Goal: Task Accomplishment & Management: Manage account settings

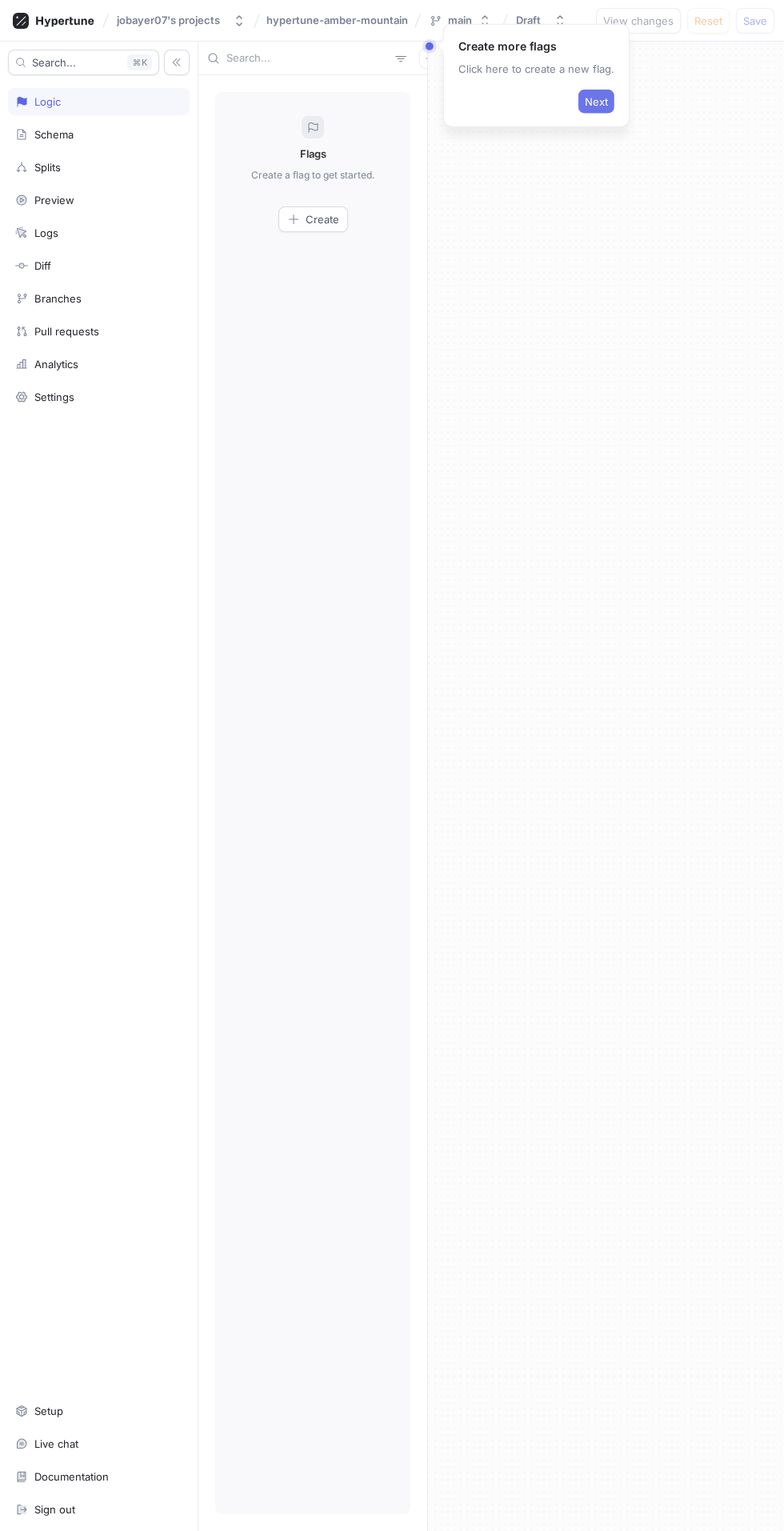
click at [590, 93] on button "Next" at bounding box center [597, 101] width 36 height 24
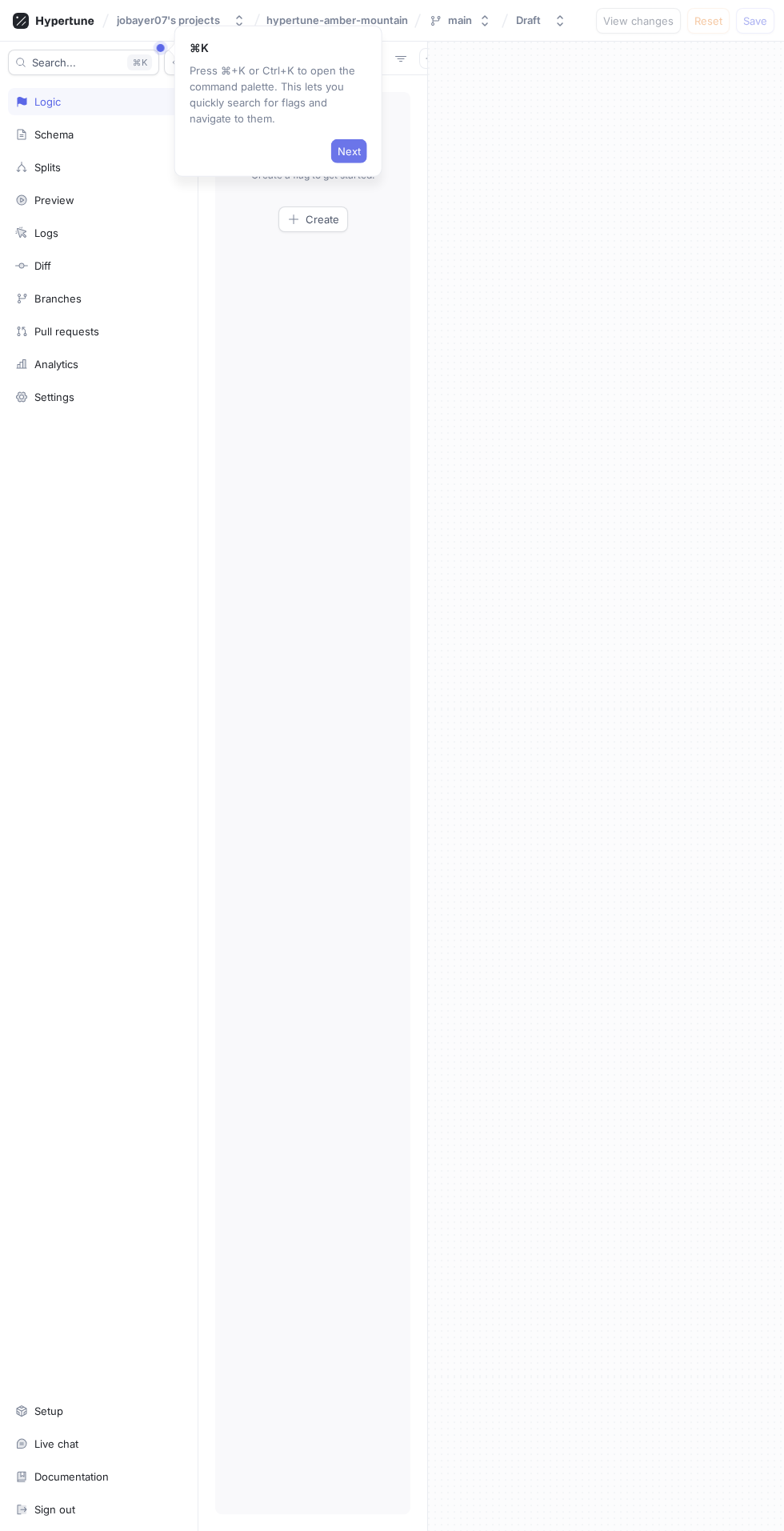
click at [336, 143] on button "Next" at bounding box center [349, 151] width 36 height 24
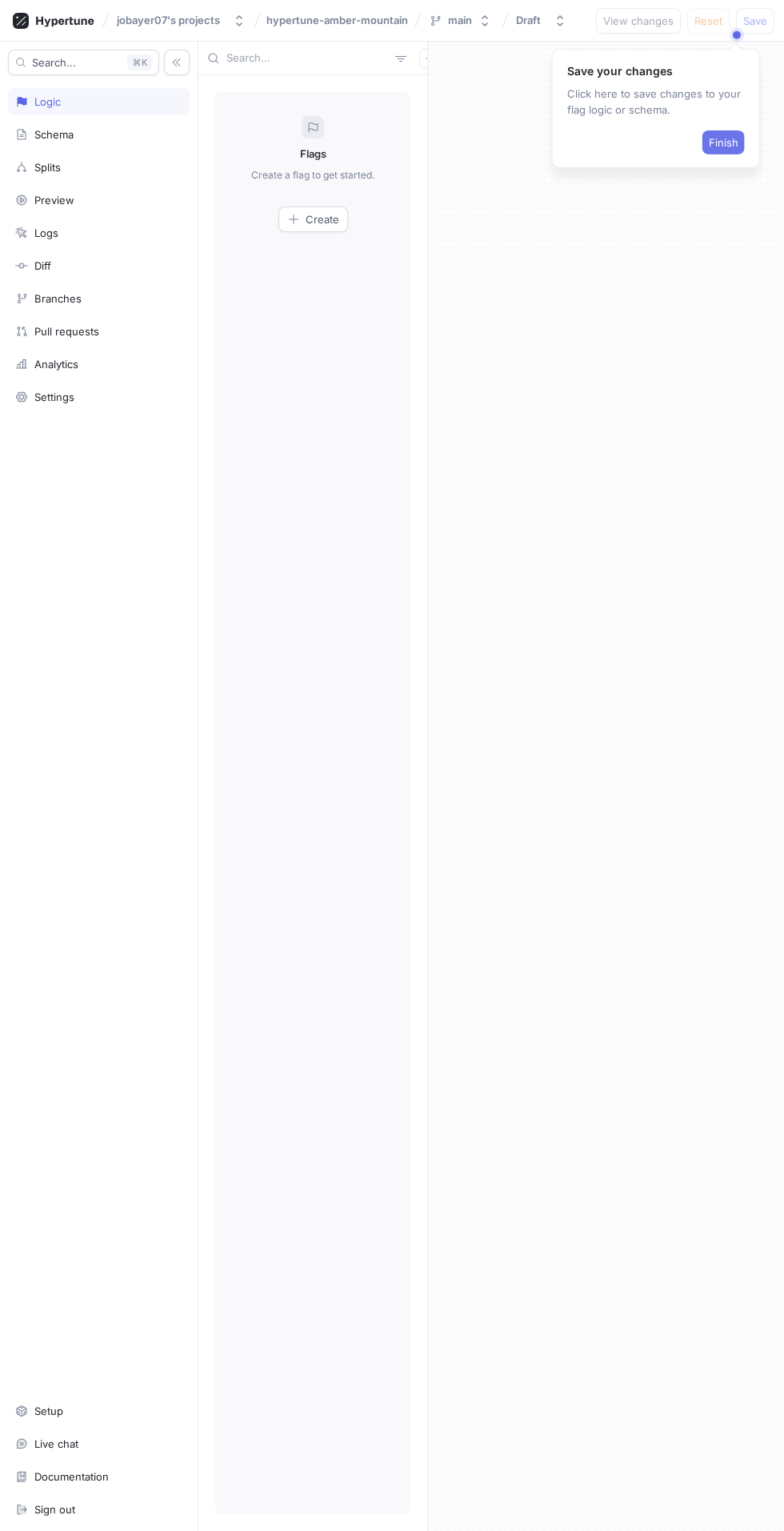
click at [715, 149] on button "Finish" at bounding box center [723, 143] width 42 height 24
click at [321, 214] on span "Create" at bounding box center [323, 219] width 34 height 10
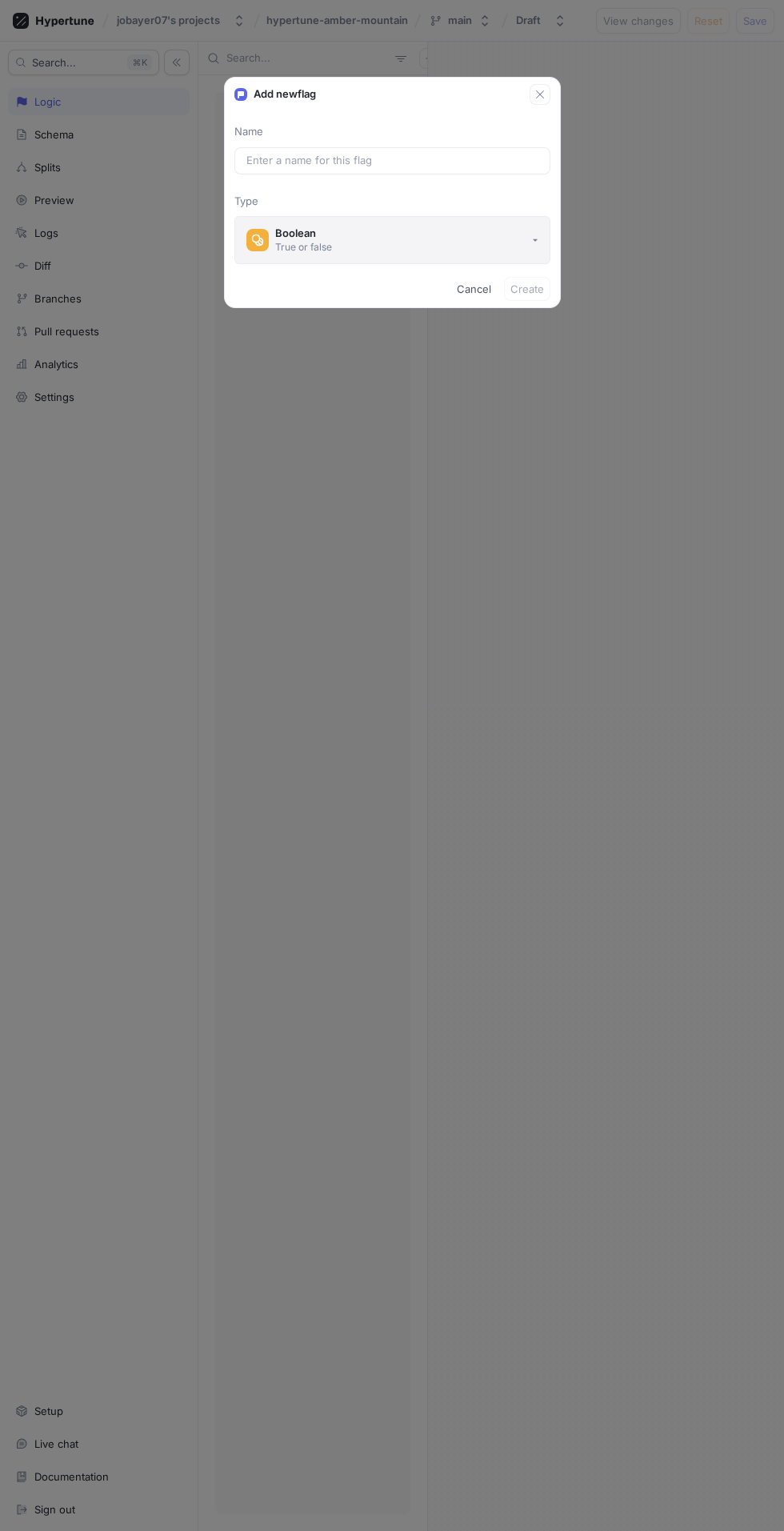
click at [408, 238] on button "Boolean True or false" at bounding box center [392, 240] width 316 height 48
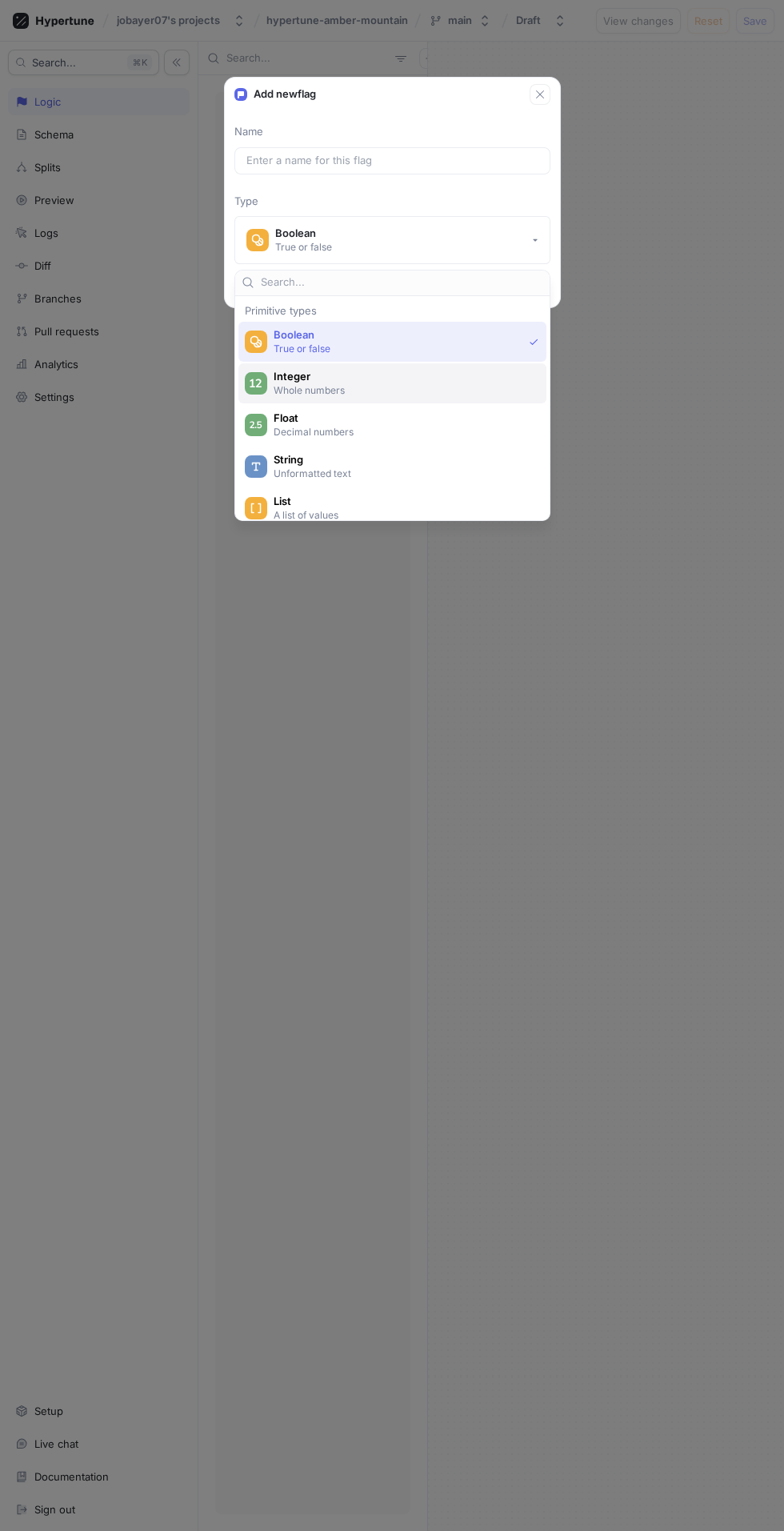
click at [419, 370] on span "Integer" at bounding box center [402, 376] width 258 height 13
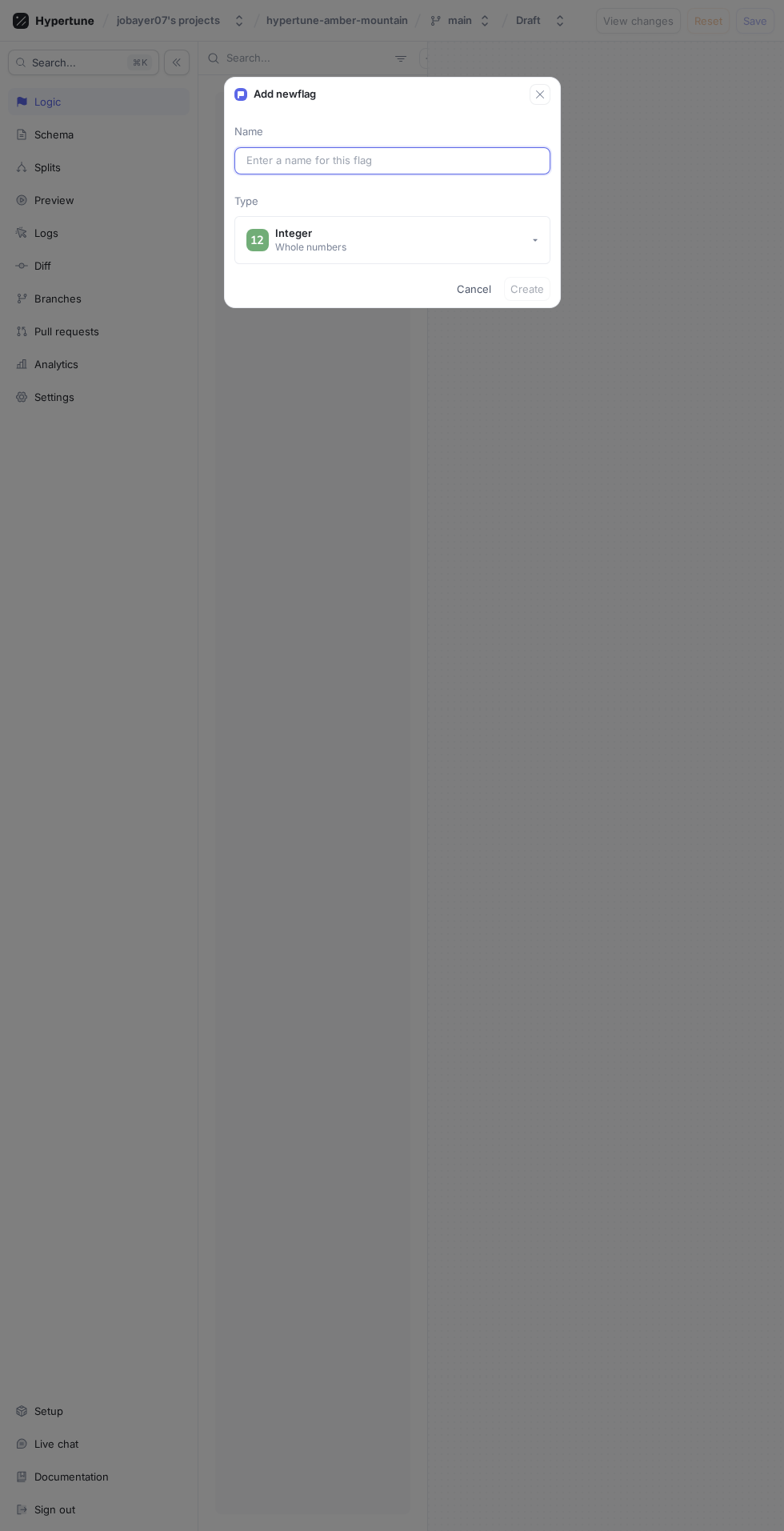
click at [461, 165] on input "text" at bounding box center [392, 161] width 292 height 16
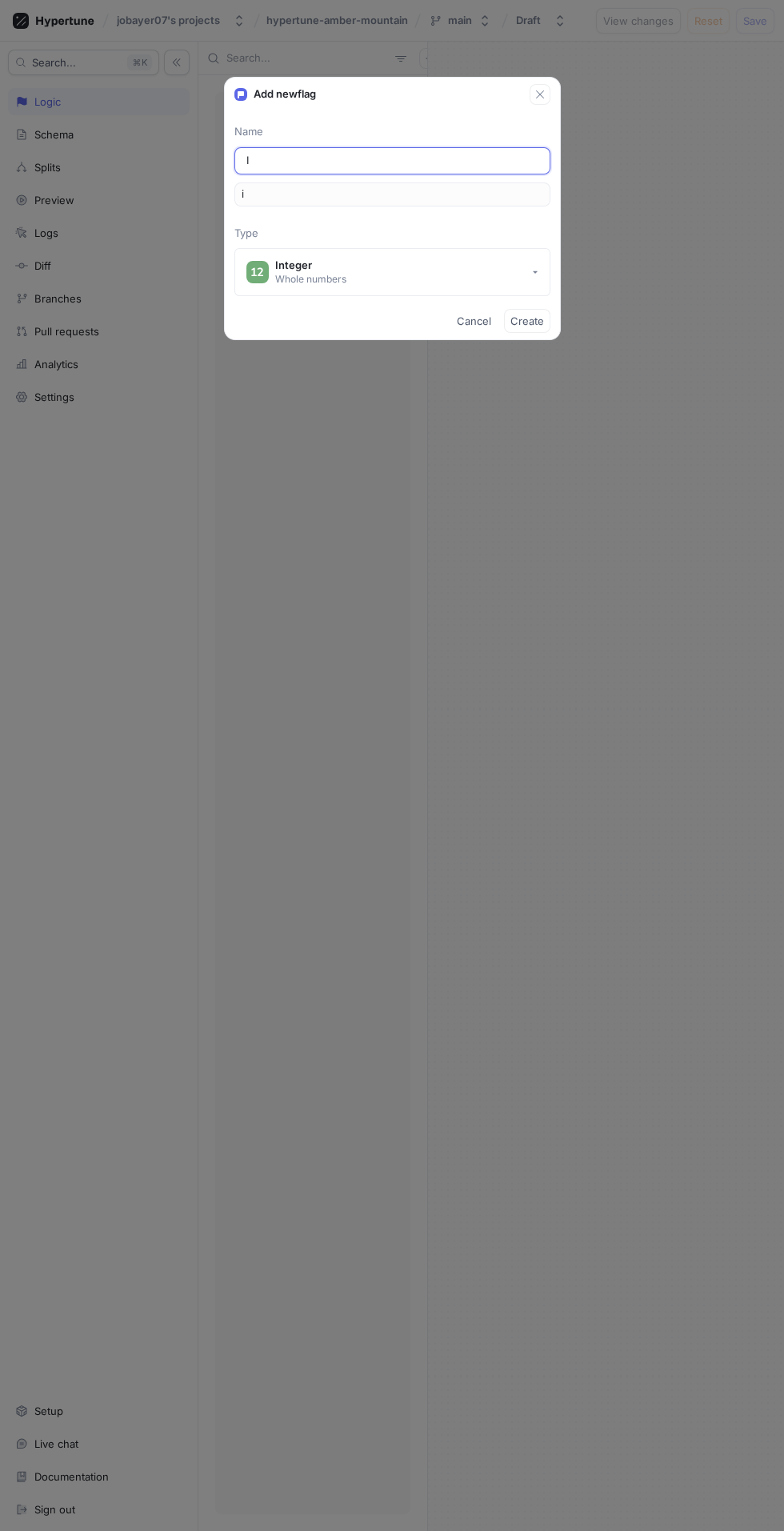
type input "I"
click at [460, 221] on div "Name I i Type Integer Whole numbers" at bounding box center [392, 210] width 335 height 172
click at [445, 165] on input "I" at bounding box center [392, 161] width 292 height 16
click at [513, 316] on span "Create" at bounding box center [528, 321] width 34 height 10
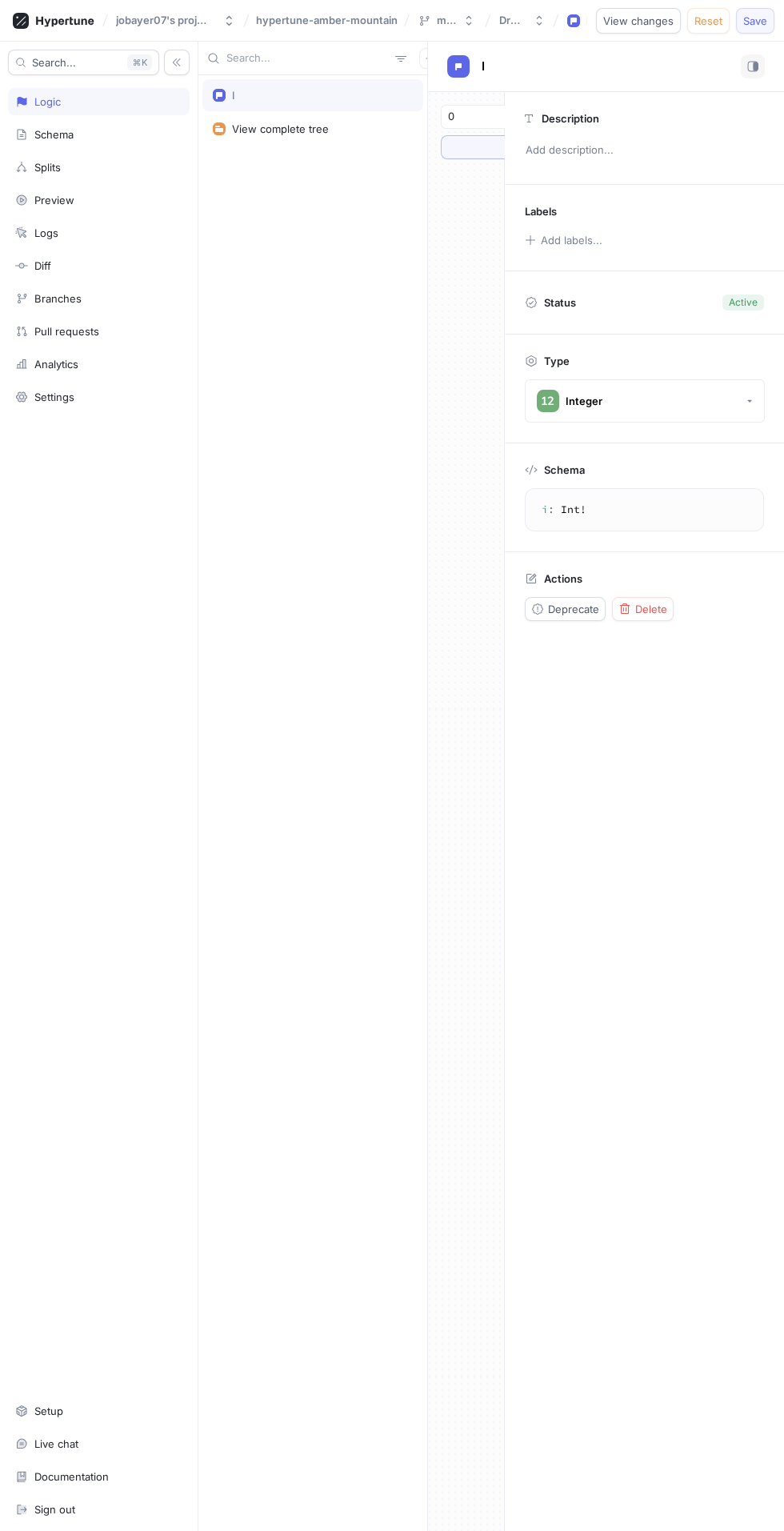
click at [749, 23] on span "Save" at bounding box center [755, 21] width 24 height 10
click at [67, 295] on div "Branches" at bounding box center [57, 298] width 47 height 13
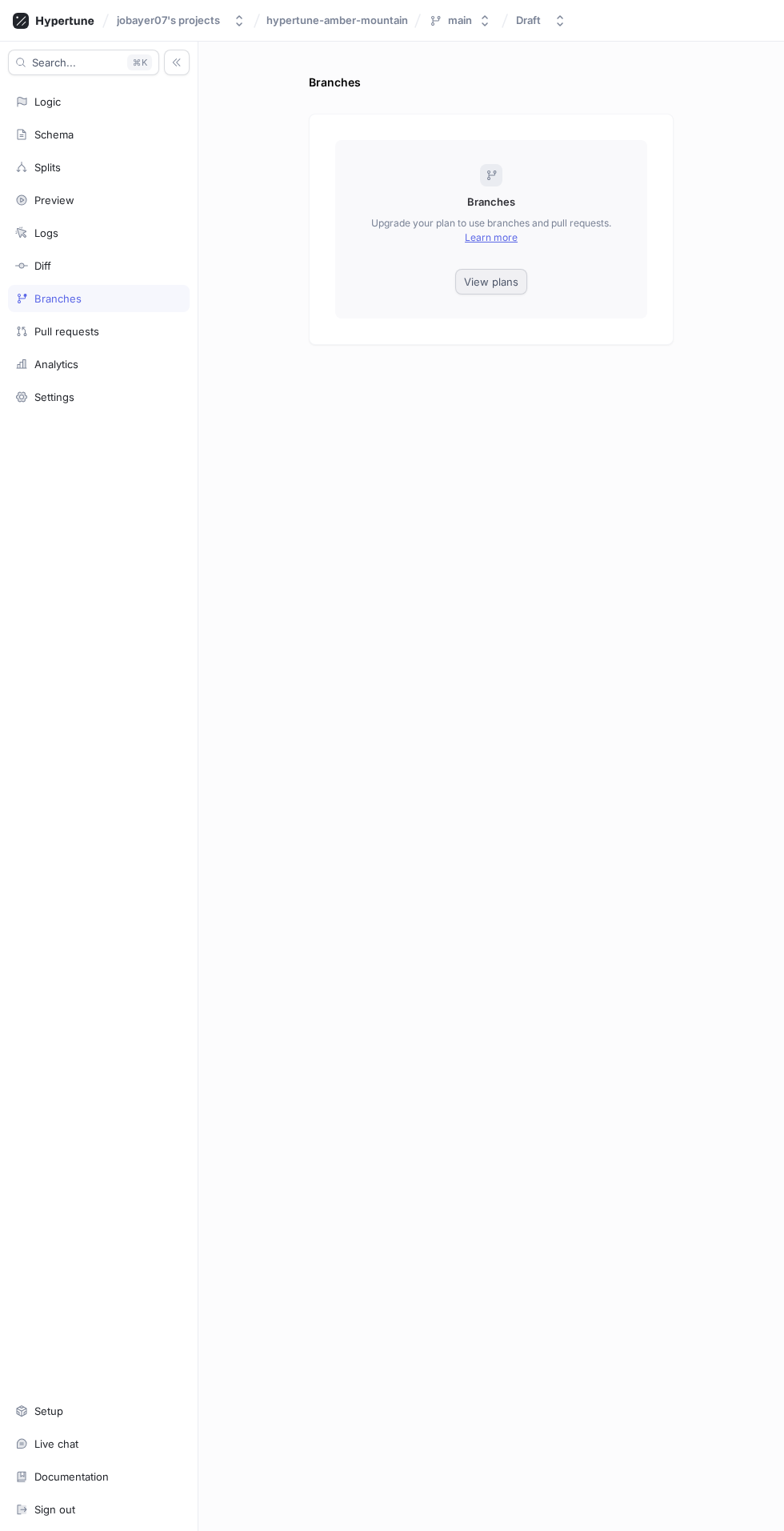
click at [503, 289] on button "View plans" at bounding box center [491, 281] width 72 height 26
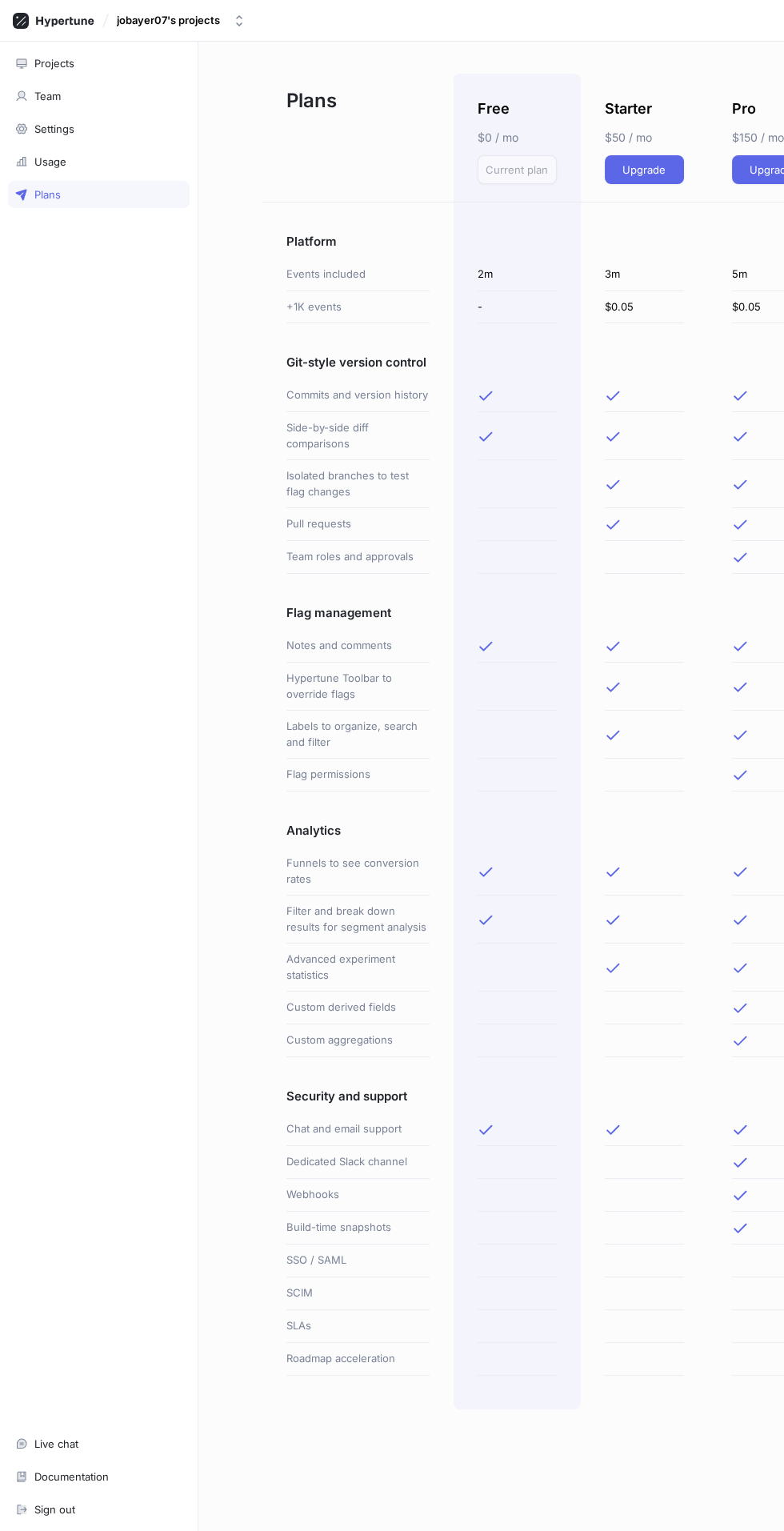
click at [300, 759] on div "Labels to organize, search and filter" at bounding box center [358, 735] width 143 height 48
click at [341, 817] on div "Analytics" at bounding box center [358, 819] width 143 height 56
click at [550, 662] on div at bounding box center [517, 646] width 79 height 33
click at [80, 197] on div "Plans" at bounding box center [99, 195] width 168 height 13
click at [56, 160] on div "Usage" at bounding box center [50, 161] width 32 height 13
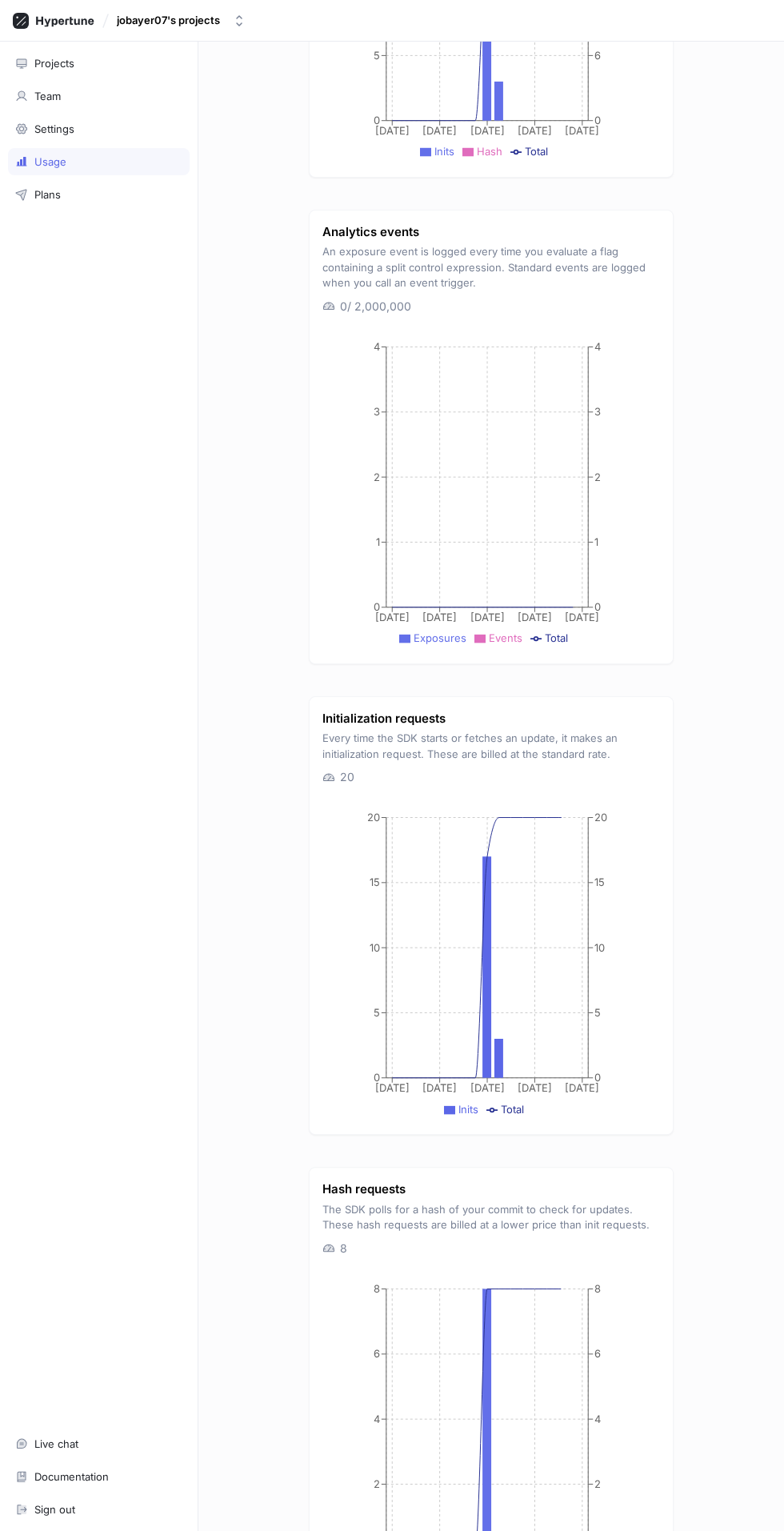
scroll to position [468, 0]
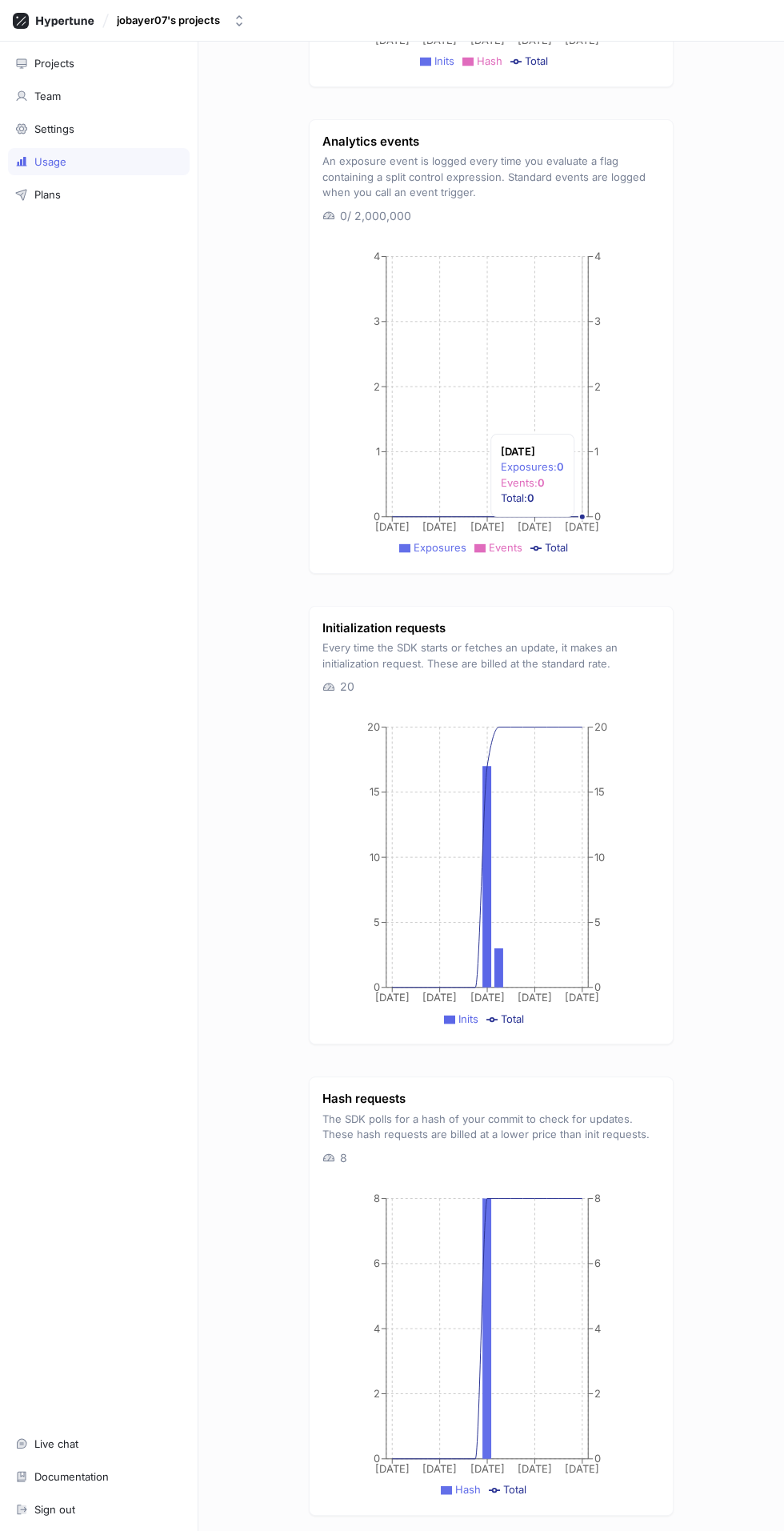
click at [525, 1293] on icon "[DATE] Sep [DATE] Sep [DATE] 0 2 4 6 8 0 2 4 6 8" at bounding box center [491, 1342] width 338 height 320
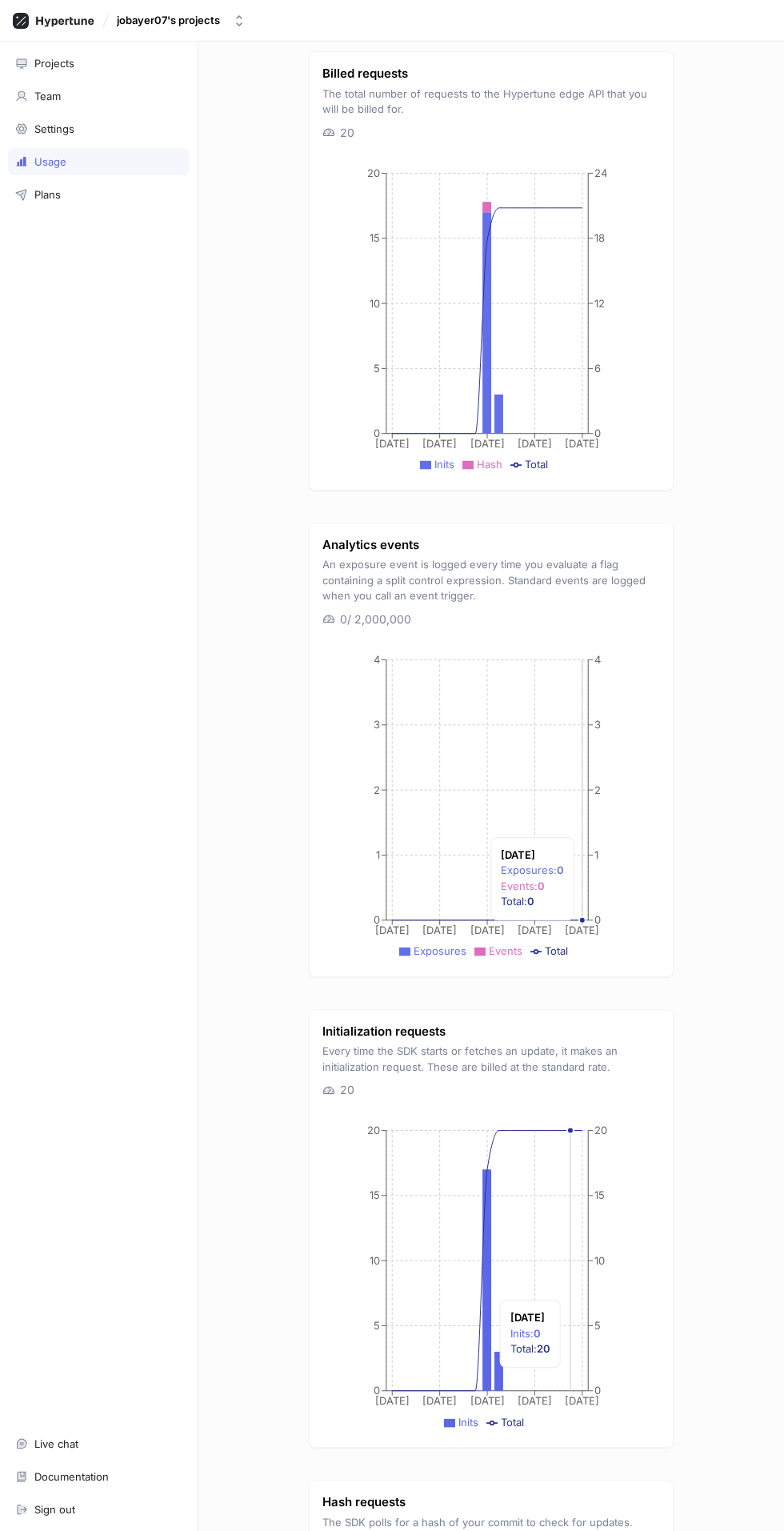
scroll to position [0, 0]
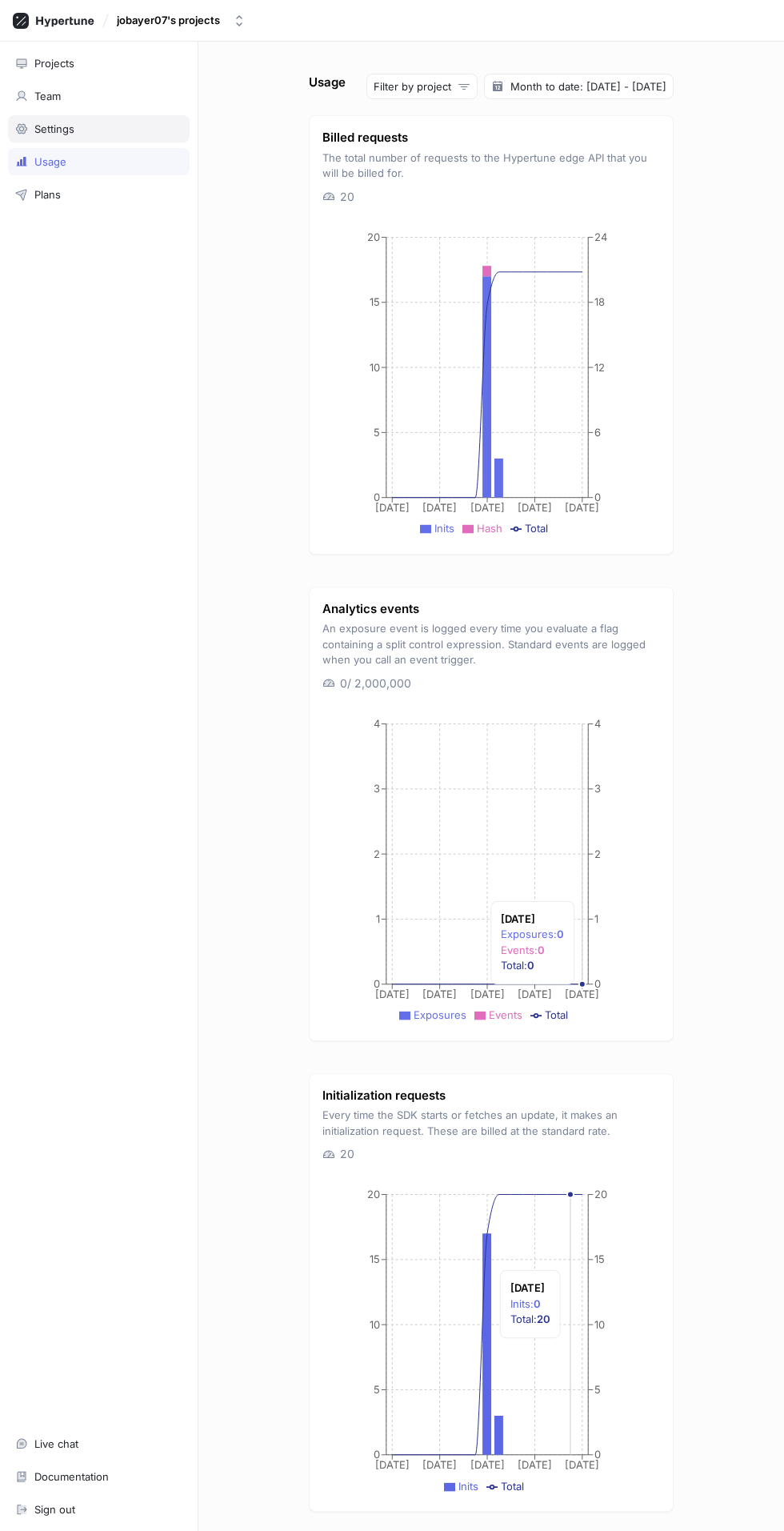
click at [66, 125] on div "Settings" at bounding box center [54, 129] width 40 height 13
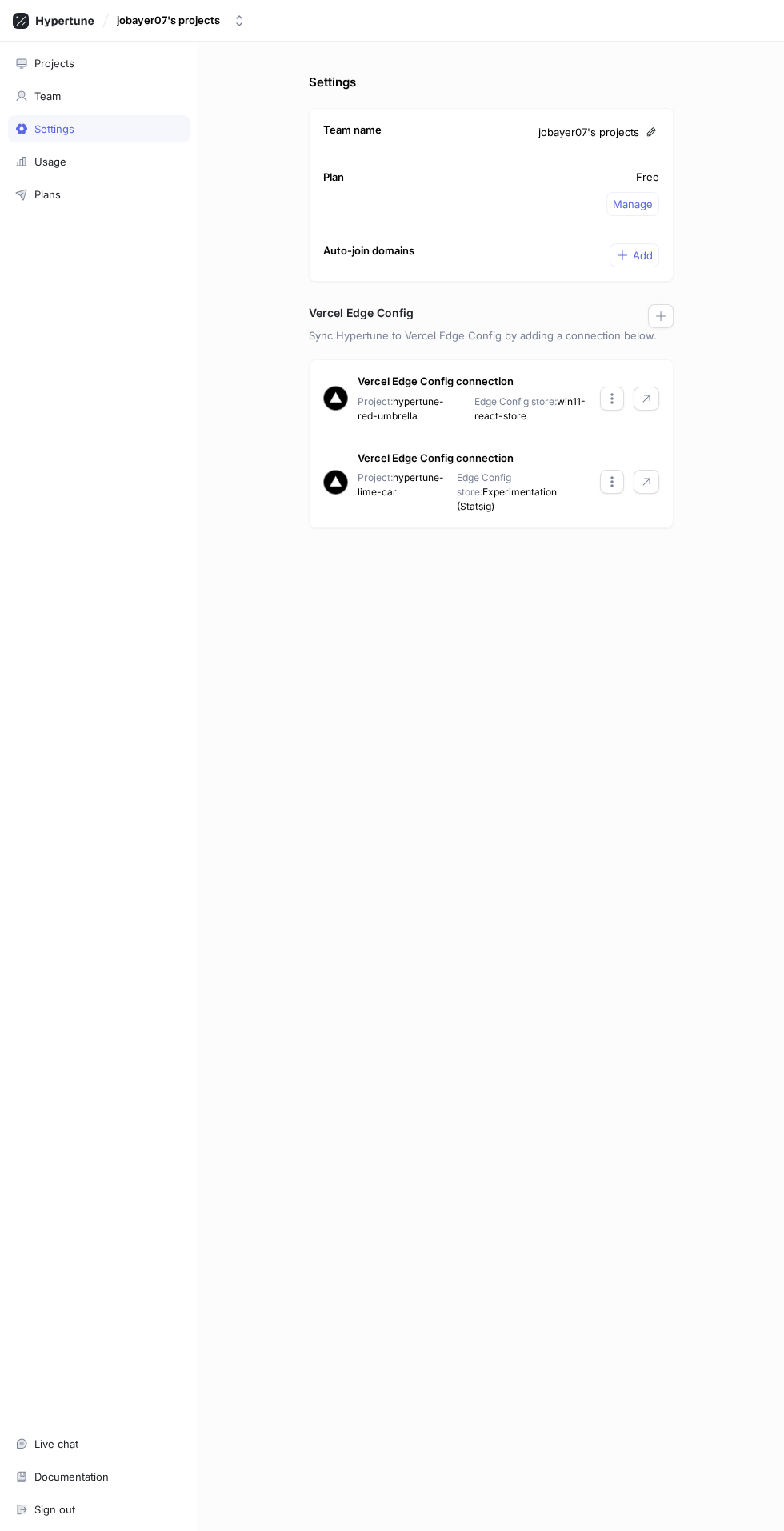
click at [507, 471] on span "Edge Config store:" at bounding box center [484, 484] width 55 height 26
click at [386, 491] on p "Project: hypertune-lime-car" at bounding box center [401, 492] width 86 height 43
click at [648, 483] on button "button" at bounding box center [646, 481] width 26 height 24
click at [639, 254] on span "Add" at bounding box center [642, 255] width 20 height 10
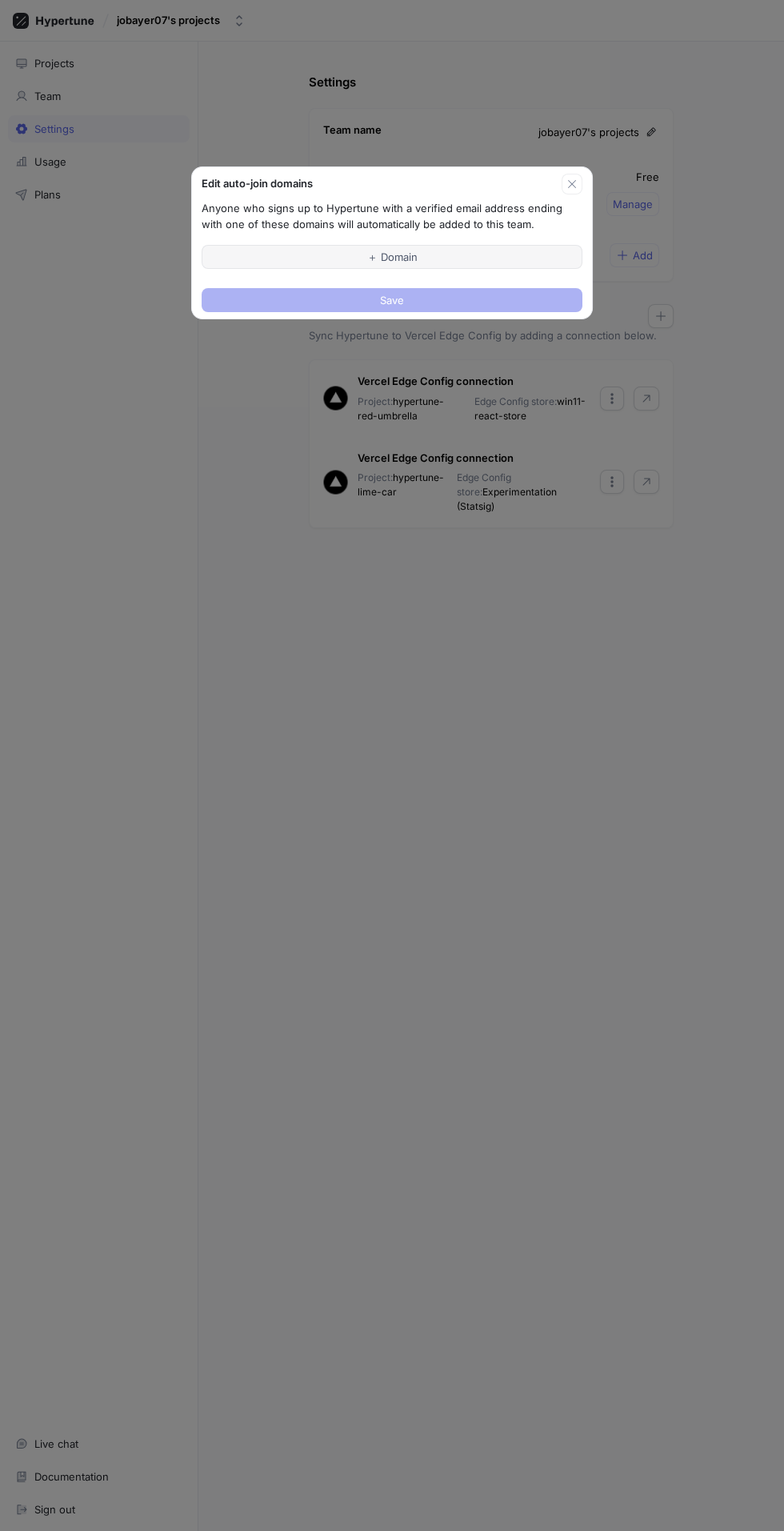
click at [471, 256] on button "＋ Domain" at bounding box center [392, 256] width 381 height 24
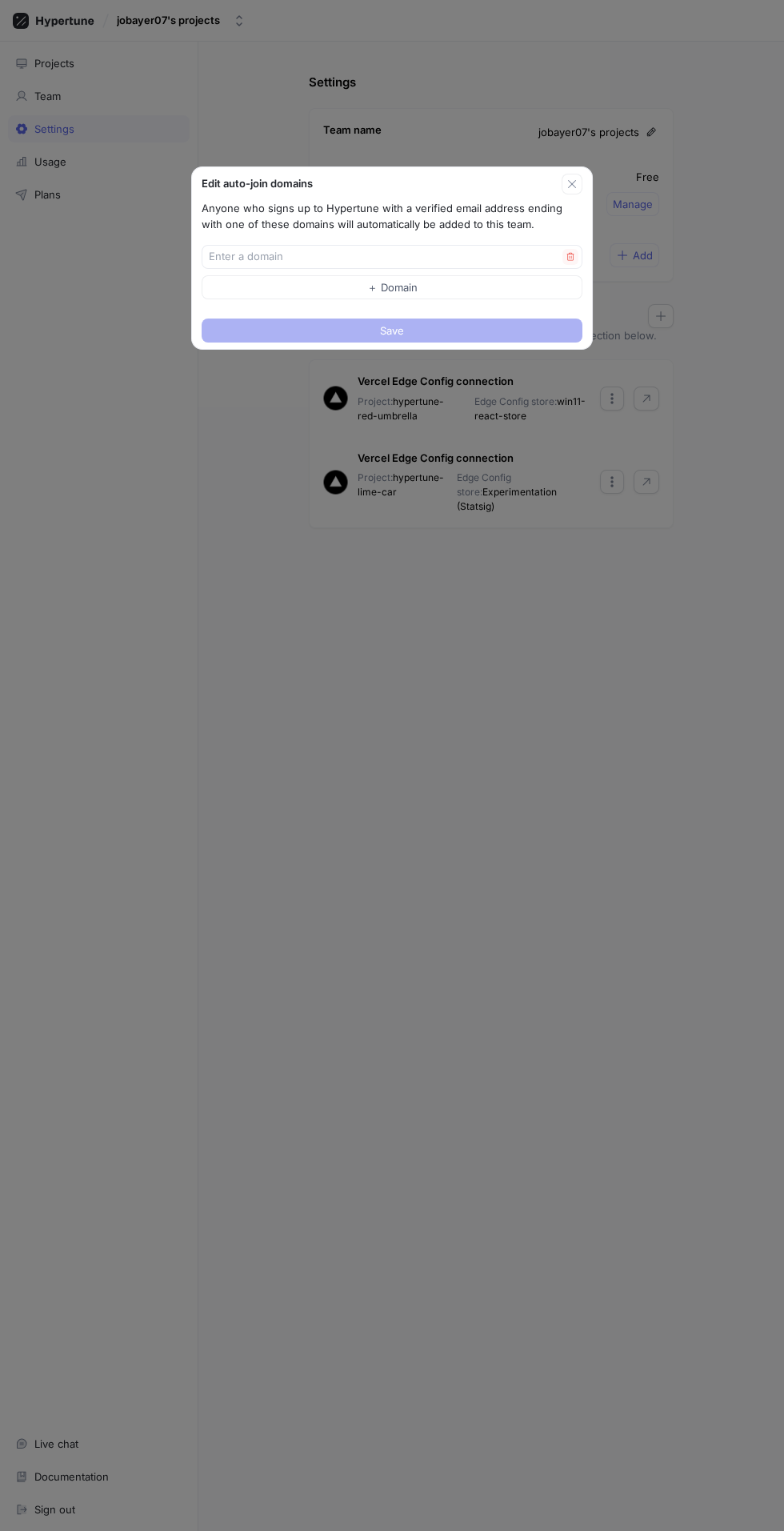
click at [663, 665] on div "Edit auto-join domains Anyone who signs up to Hypertune with a verified email a…" at bounding box center [392, 766] width 784 height 1531
click at [577, 181] on icon "button" at bounding box center [572, 184] width 13 height 13
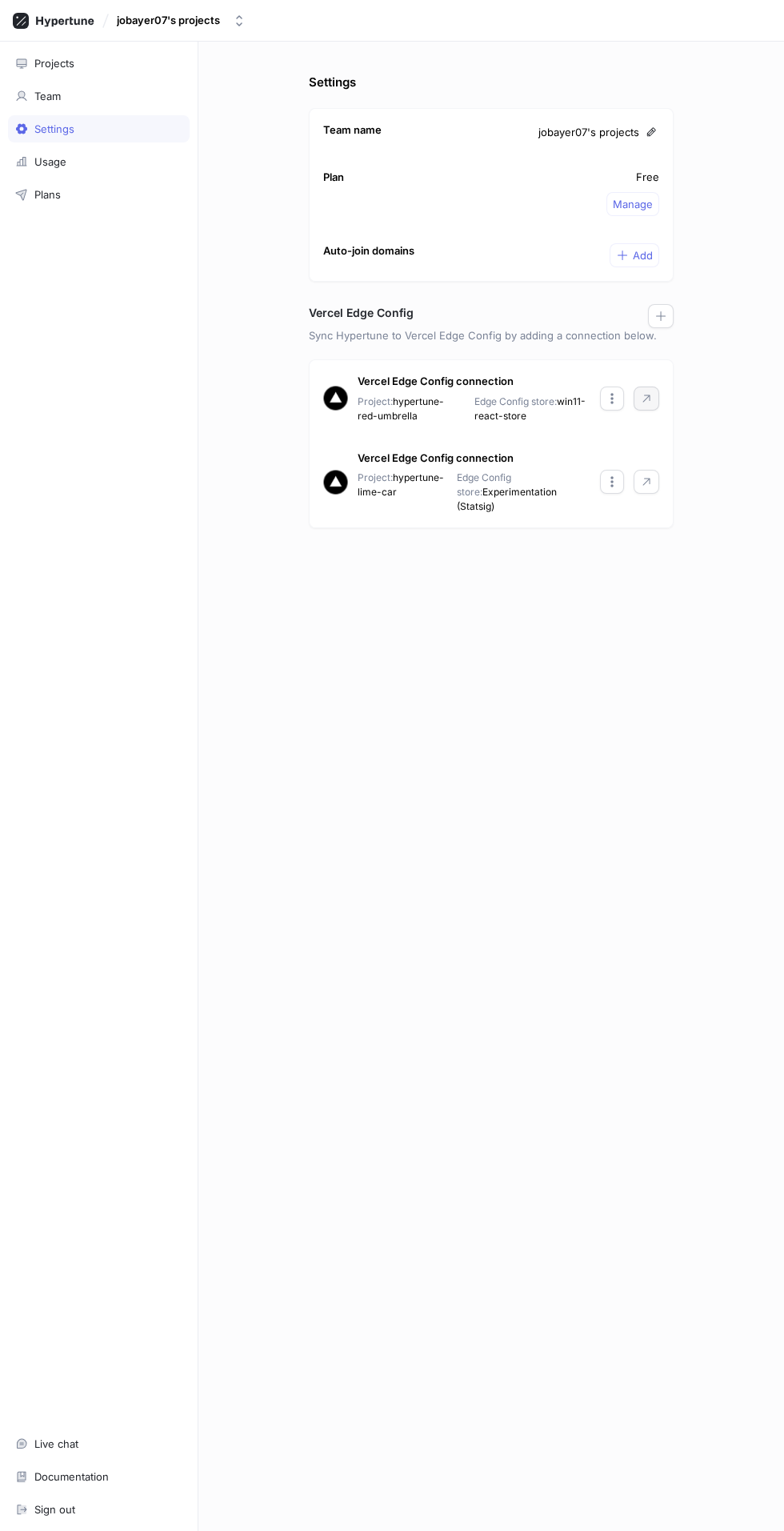
click at [655, 389] on button "button" at bounding box center [646, 398] width 26 height 24
